Goal: Task Accomplishment & Management: Use online tool/utility

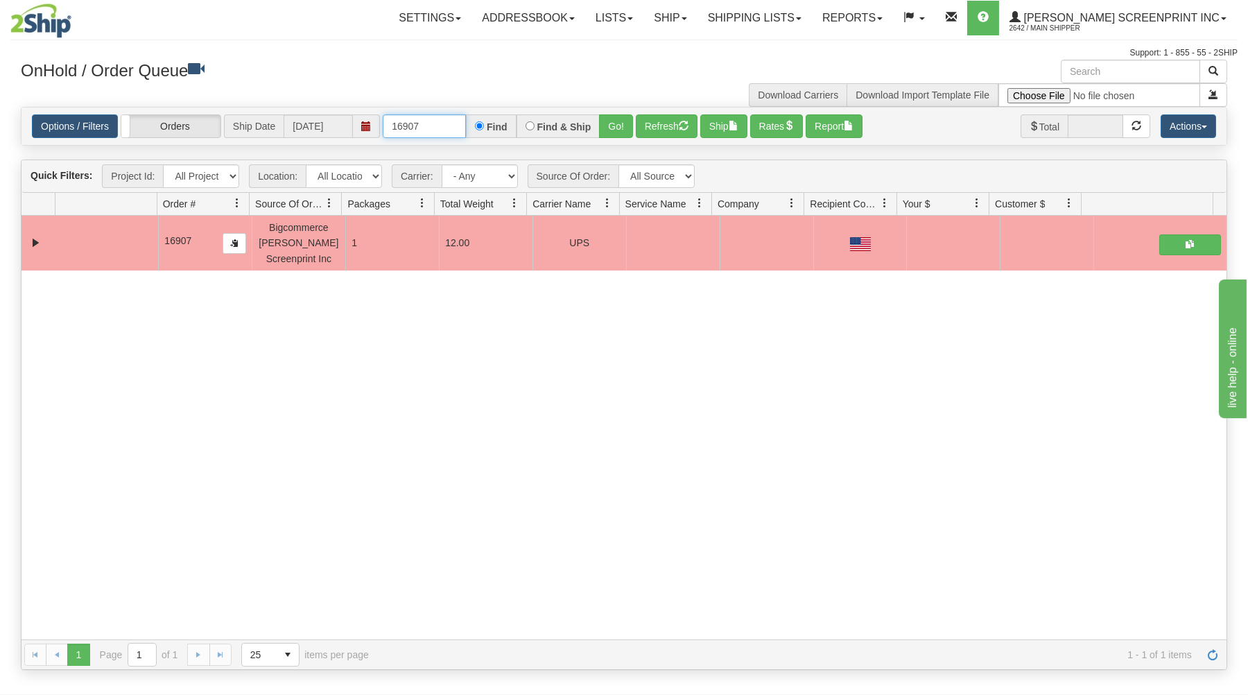
drag, startPoint x: 388, startPoint y: 125, endPoint x: 526, endPoint y: 80, distance: 145.8
click at [526, 92] on div "× Get OnHold Shipments fields - load dt: 303 Get OnHold Shipments fields - tran…" at bounding box center [623, 365] width 1227 height 610
type input "16910"
click at [608, 121] on button "Go!" at bounding box center [616, 126] width 34 height 24
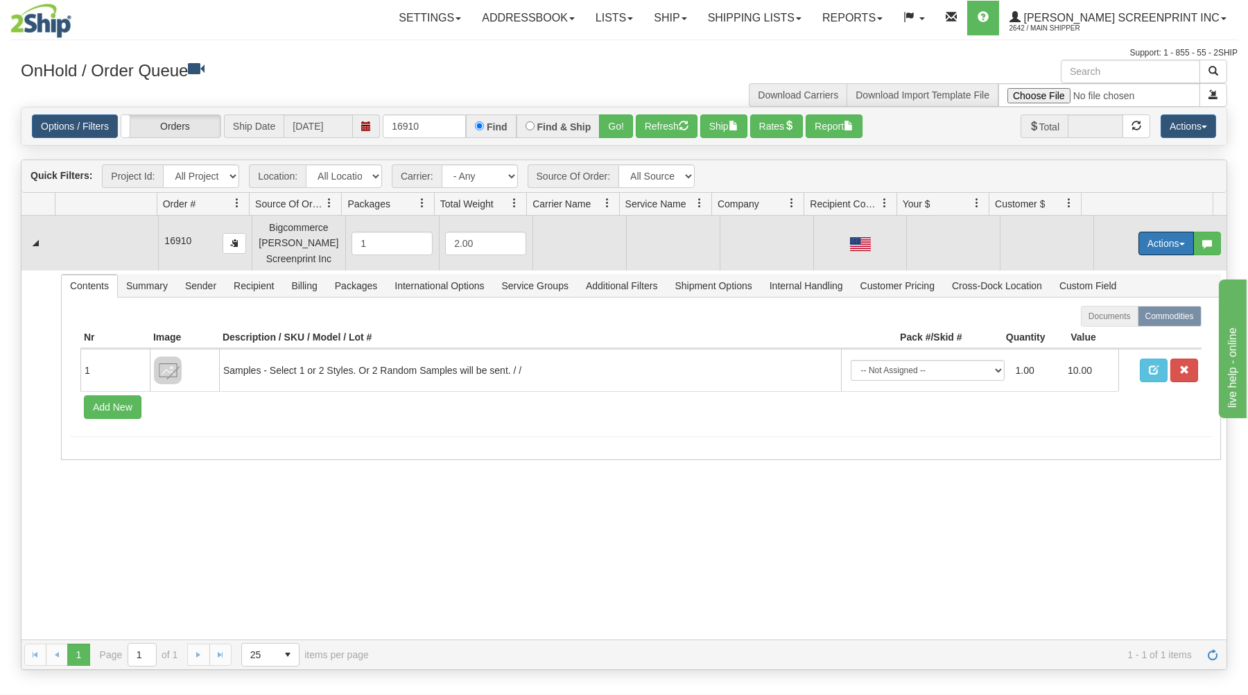
drag, startPoint x: 1141, startPoint y: 239, endPoint x: 1116, endPoint y: 257, distance: 29.8
click at [1140, 241] on button "Actions" at bounding box center [1166, 244] width 55 height 24
click at [1108, 271] on span "Open" at bounding box center [1112, 269] width 33 height 11
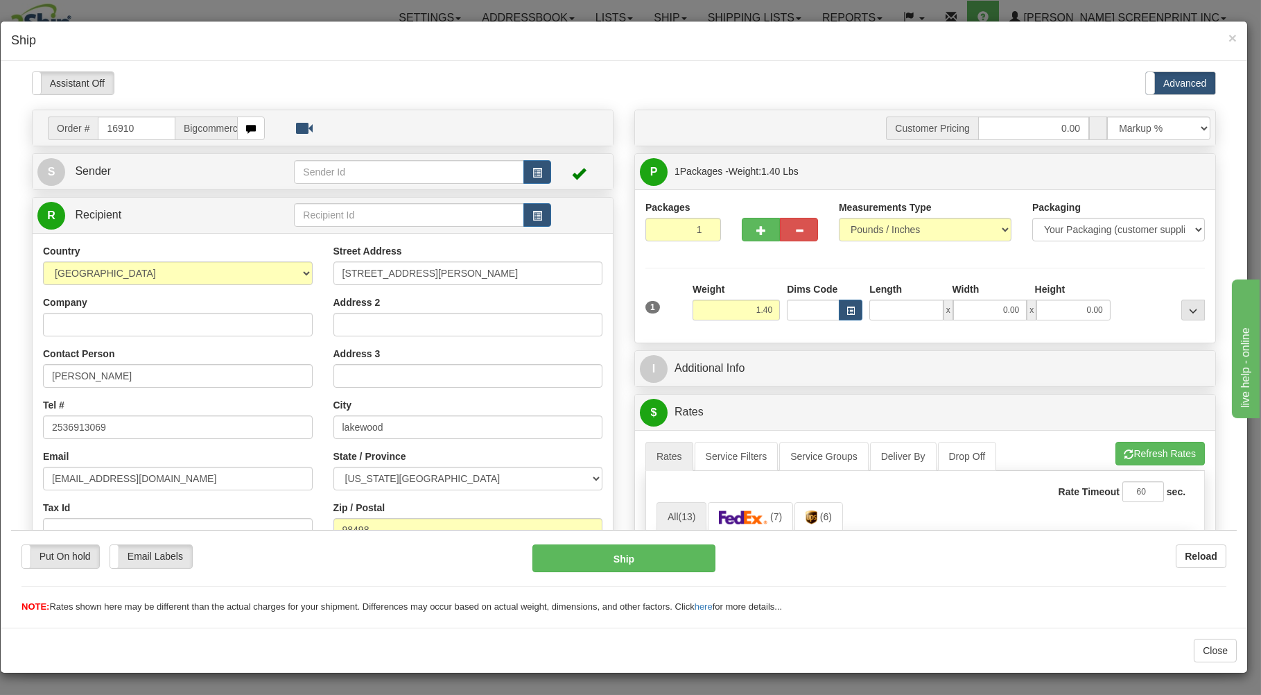
type input "2"
type input "5.00"
type input "25.00"
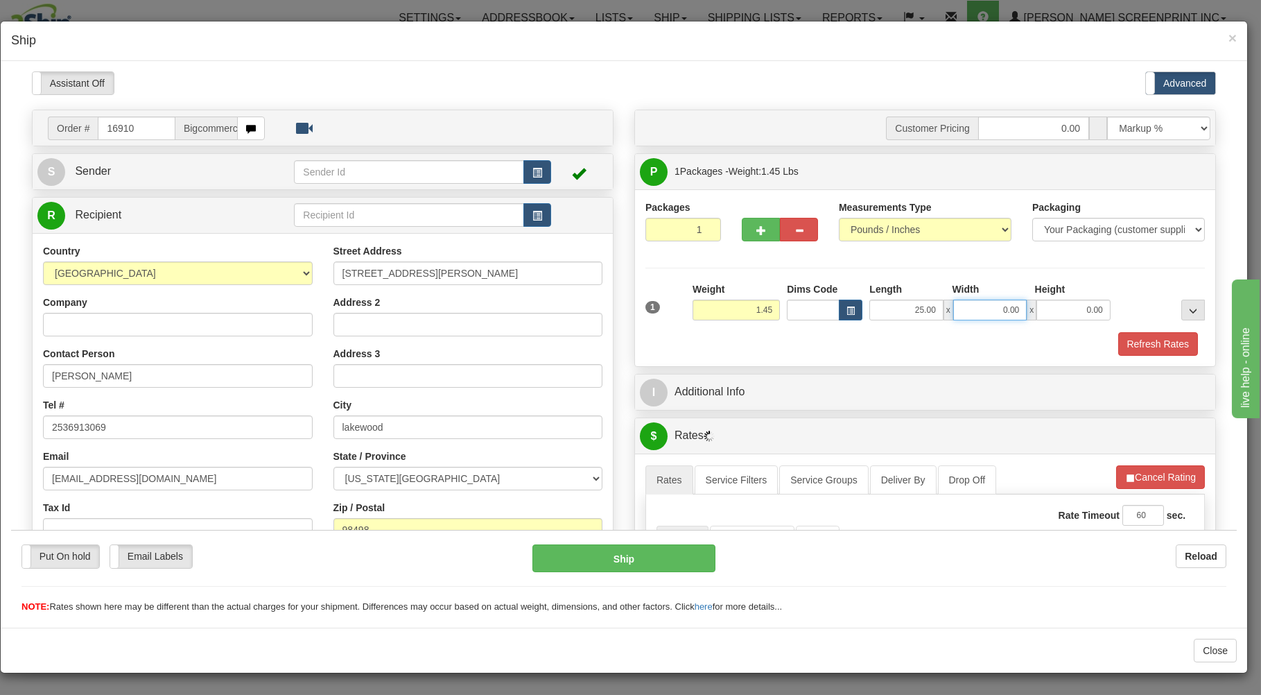
type input "1.50"
type input "16.00"
type input "1.40"
type input "1.00"
click at [809, 351] on div "Refresh Rates" at bounding box center [925, 343] width 567 height 24
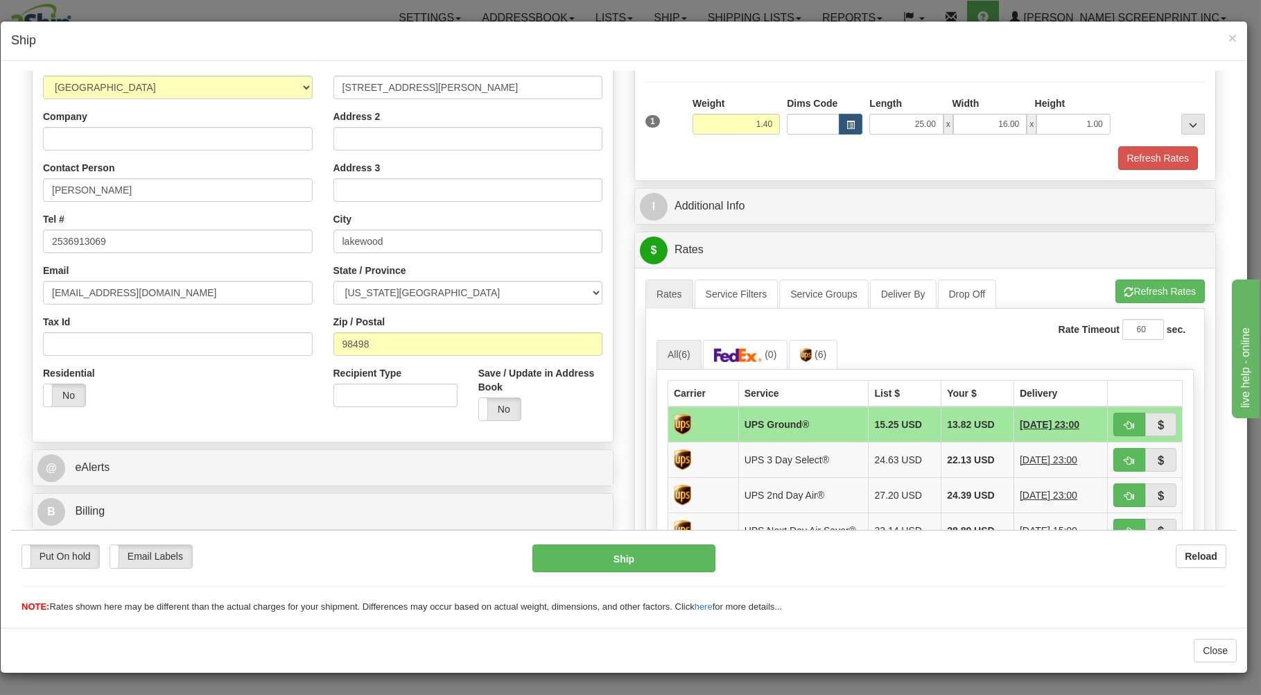
scroll to position [297, 0]
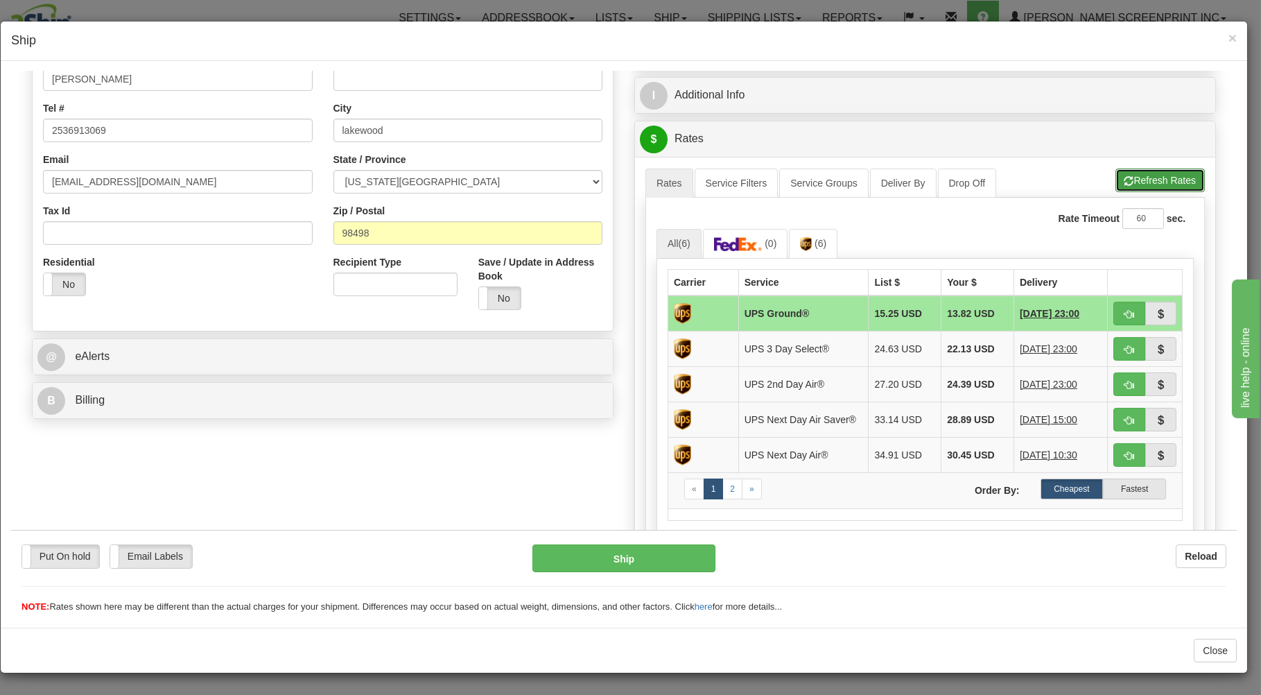
click at [1125, 178] on button "Refresh Rates" at bounding box center [1160, 180] width 89 height 24
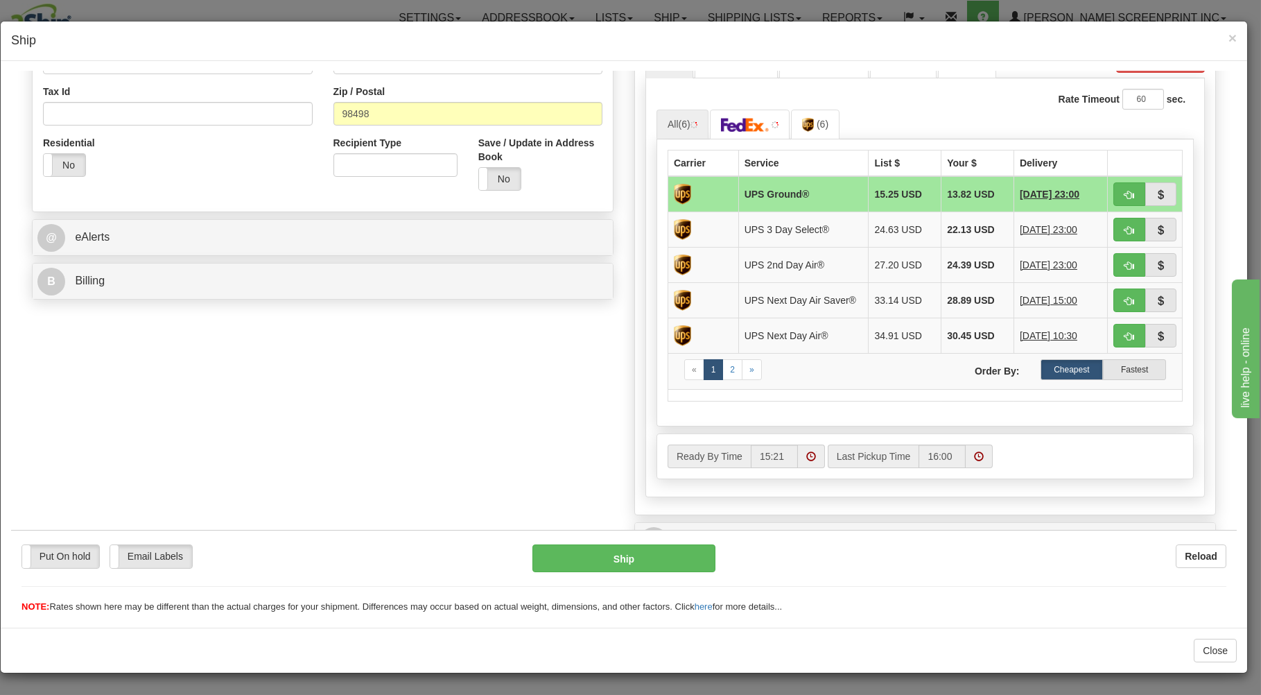
scroll to position [309, 0]
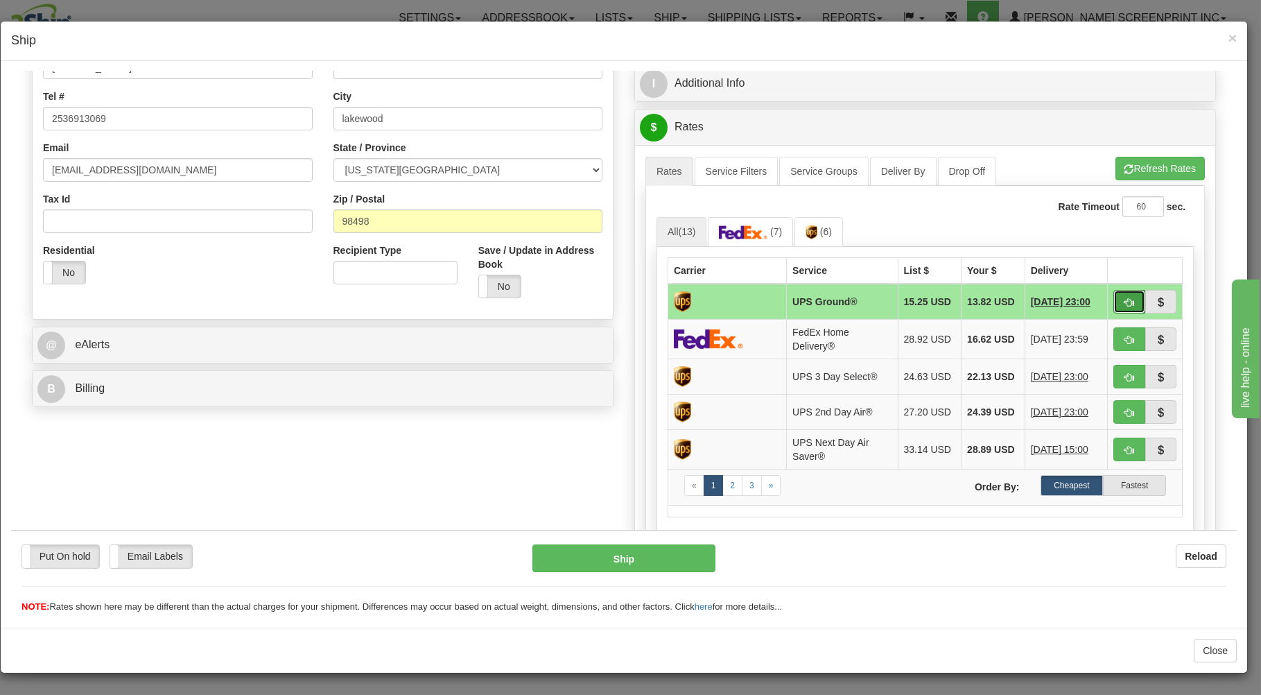
click at [1116, 293] on button "button" at bounding box center [1130, 301] width 32 height 24
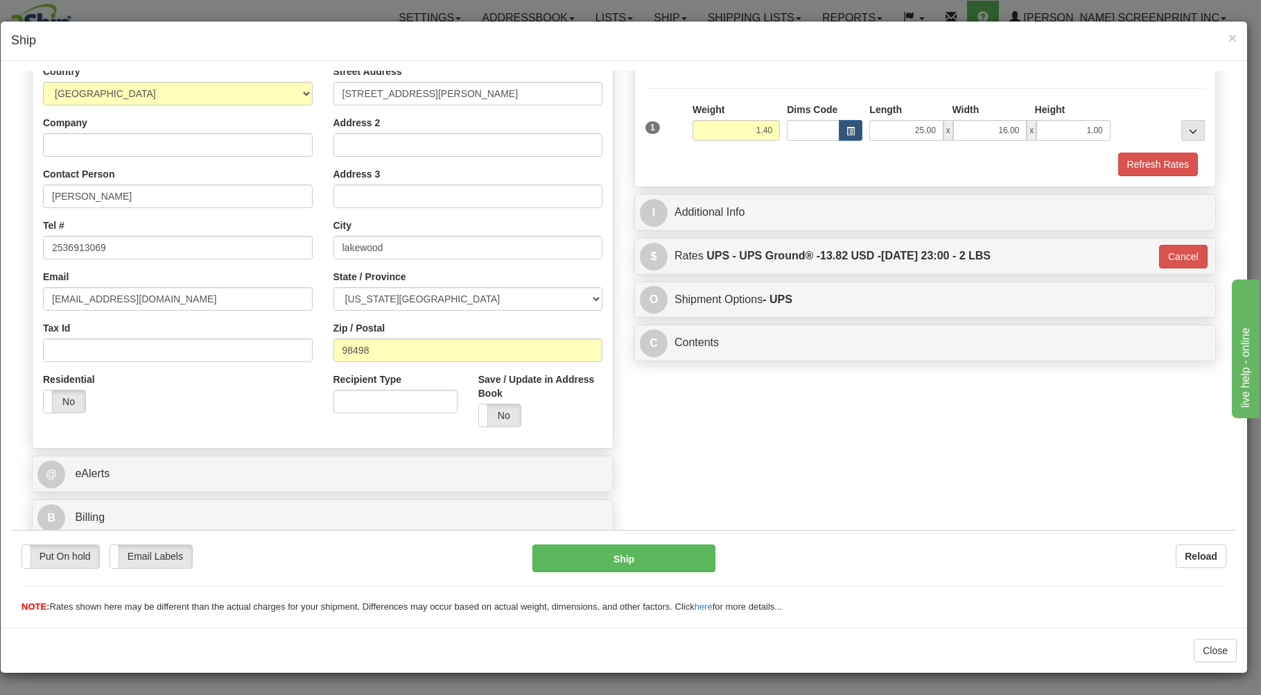
type input "03"
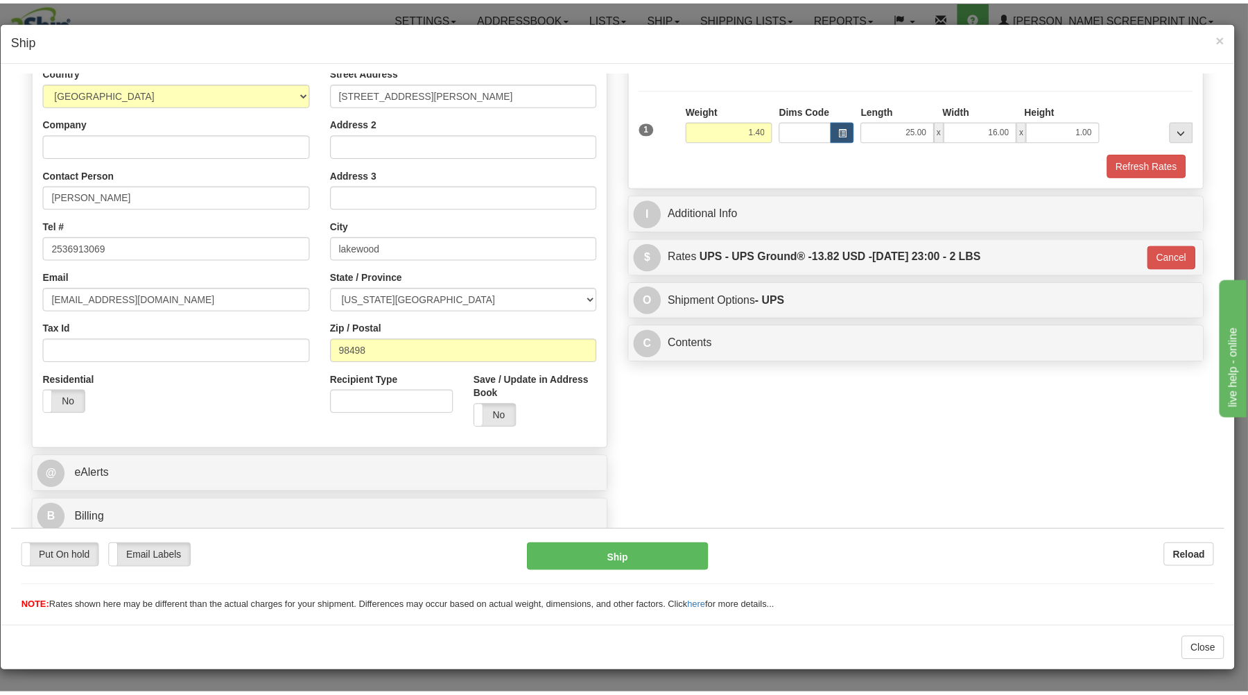
scroll to position [182, 0]
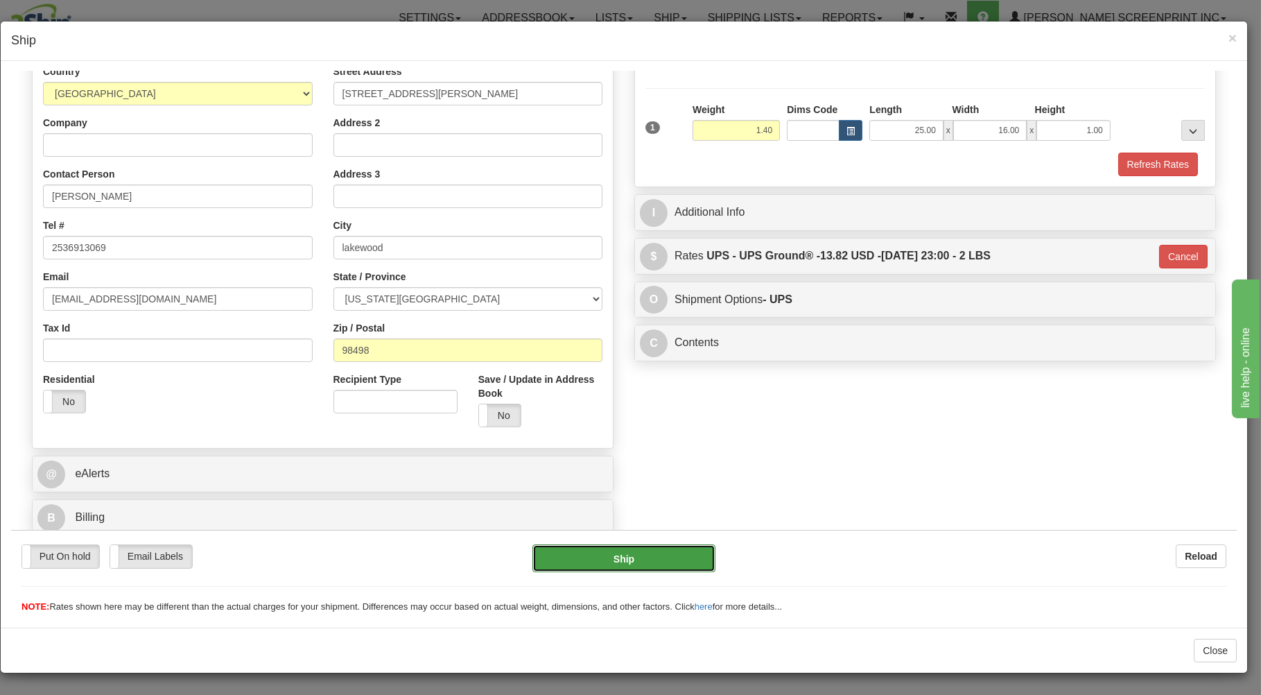
click at [625, 551] on button "Ship" at bounding box center [625, 558] width 184 height 28
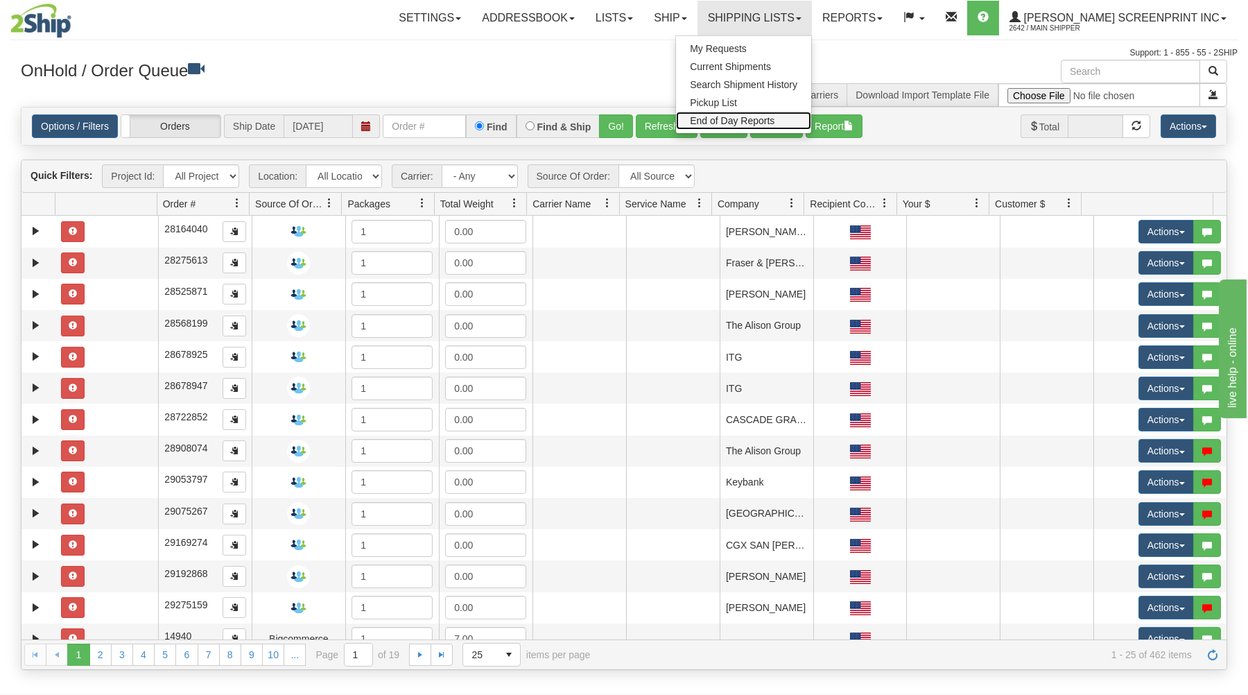
drag, startPoint x: 0, startPoint y: 0, endPoint x: 741, endPoint y: 110, distance: 749.4
click at [761, 119] on span "End of Day Reports" at bounding box center [732, 120] width 85 height 11
